Goal: Task Accomplishment & Management: Complete application form

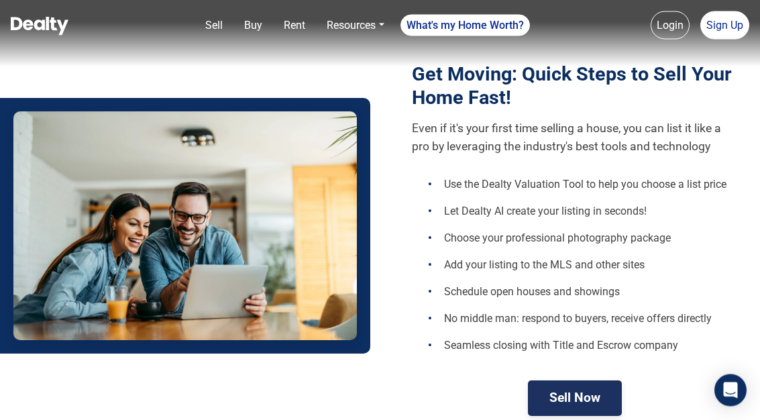
scroll to position [473, 0]
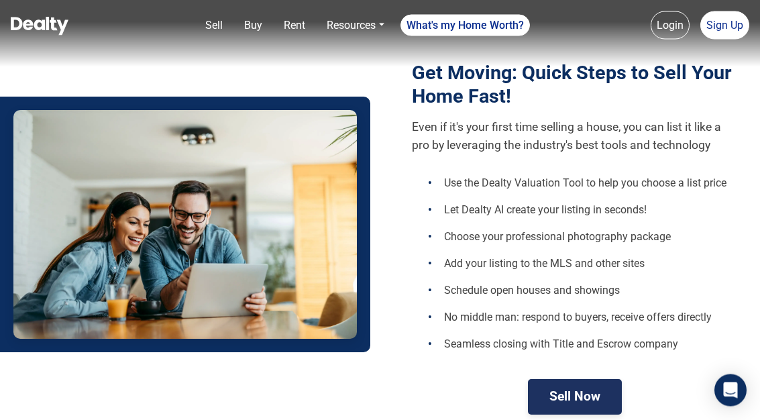
click at [725, 399] on icon "Open Intercom Messenger" at bounding box center [731, 390] width 16 height 16
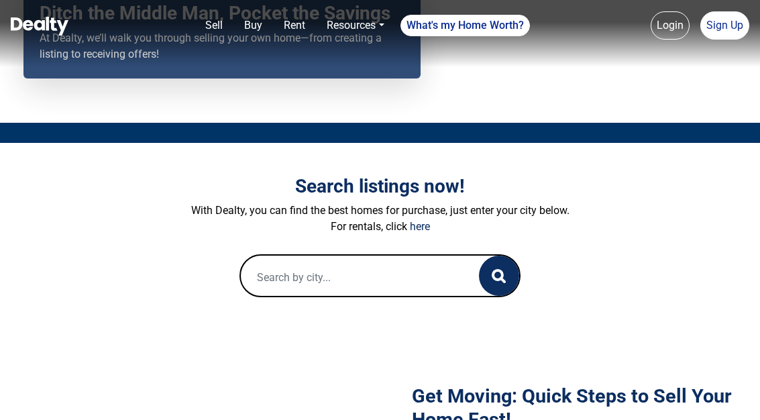
scroll to position [58, 0]
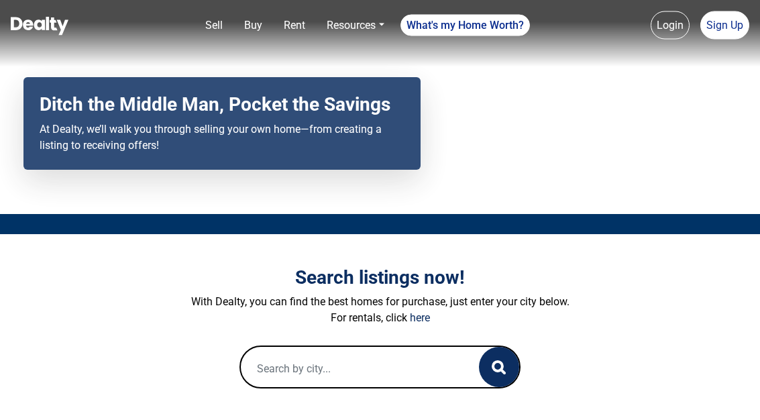
click at [127, 235] on div at bounding box center [380, 225] width 760 height 20
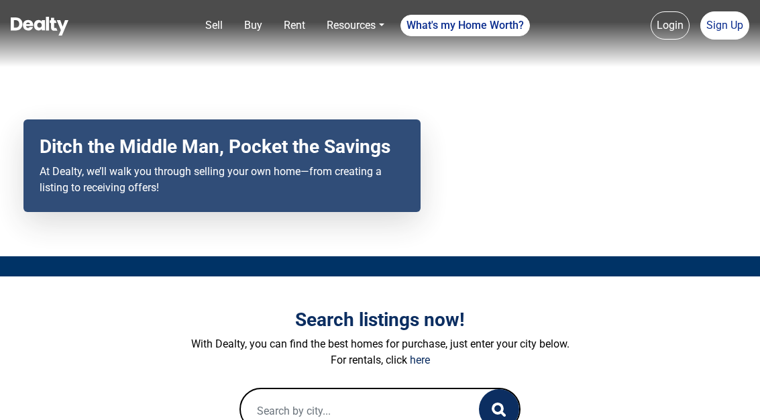
scroll to position [0, 0]
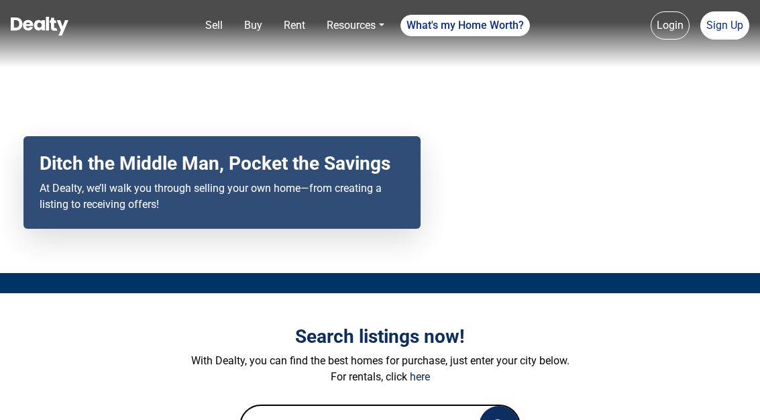
click at [728, 79] on div "Your browser does not support the video tag. Ditch the Middle Man, Pocket the S…" at bounding box center [380, 136] width 760 height 273
click at [729, 21] on link "Sign Up" at bounding box center [725, 25] width 49 height 28
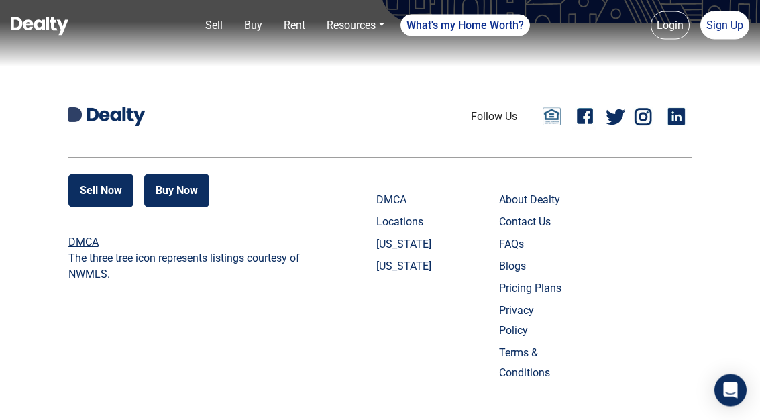
scroll to position [645, 0]
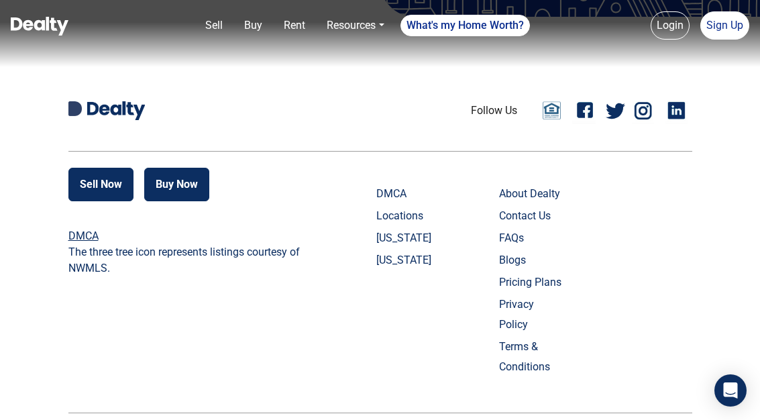
click at [725, 399] on icon "Open Intercom Messenger" at bounding box center [731, 390] width 14 height 16
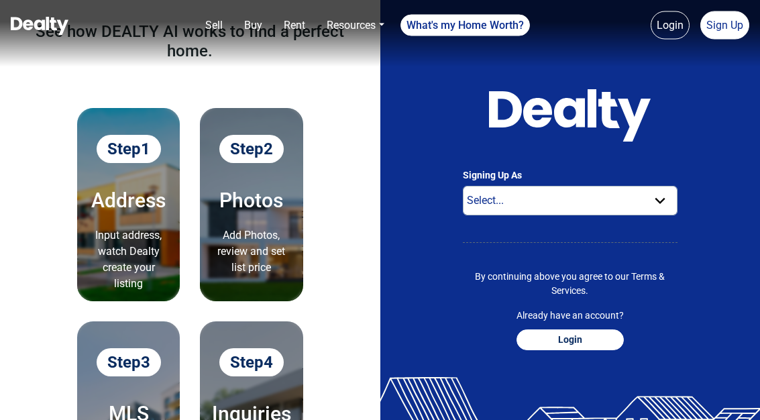
scroll to position [0, 0]
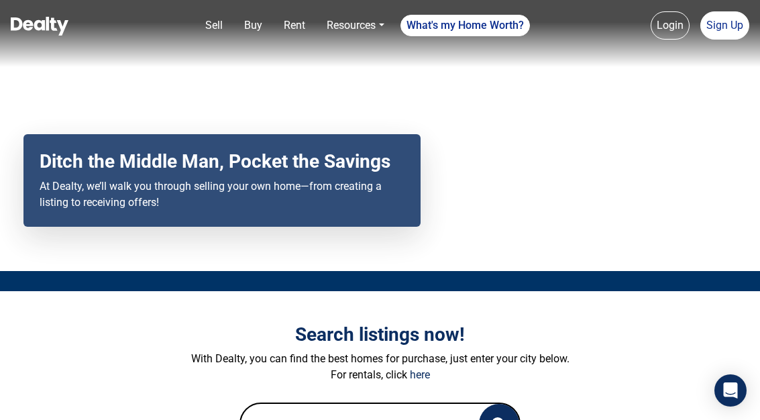
scroll to position [4, 0]
